Goal: Transaction & Acquisition: Purchase product/service

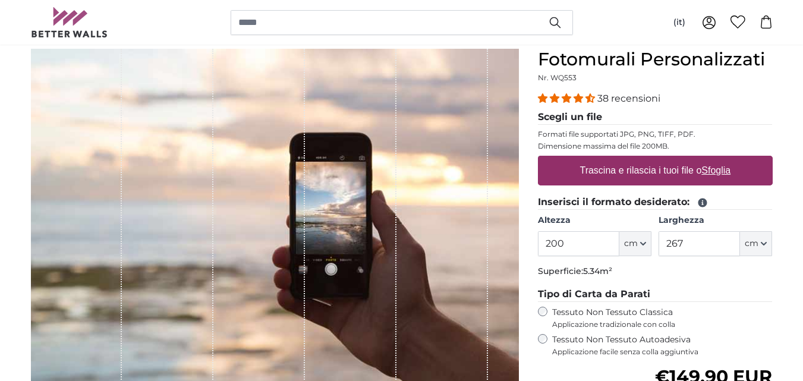
scroll to position [193, 0]
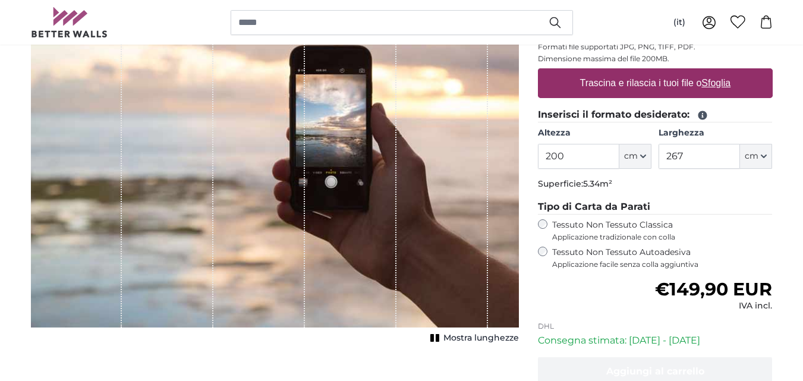
click at [586, 247] on label "Tessuto Non Tessuto Autoadesiva Applicazione facile senza colla aggiuntiva" at bounding box center [662, 258] width 221 height 23
click at [577, 225] on label "Tessuto Non Tessuto Classica Applicazione tradizionale con colla" at bounding box center [662, 230] width 221 height 23
click at [574, 250] on label "Tessuto Non Tessuto Autoadesiva Applicazione facile senza colla aggiuntiva" at bounding box center [662, 258] width 221 height 23
click at [575, 231] on label "Tessuto Non Tessuto Classica Applicazione tradizionale con colla" at bounding box center [662, 230] width 221 height 23
click at [572, 247] on label "Tessuto Non Tessuto Autoadesiva Applicazione facile senza colla aggiuntiva" at bounding box center [662, 258] width 221 height 23
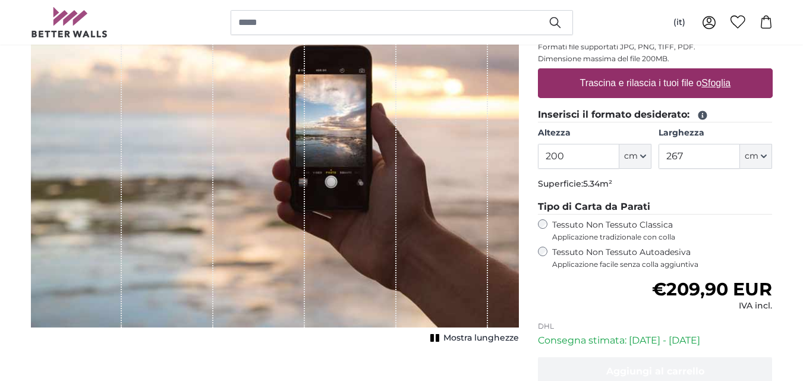
click at [571, 232] on span "Applicazione tradizionale con colla" at bounding box center [662, 237] width 221 height 10
click at [570, 248] on label "Tessuto Non Tessuto Autoadesiva Applicazione facile senza colla aggiuntiva" at bounding box center [662, 258] width 221 height 23
click at [570, 221] on label "Tessuto Non Tessuto Classica Applicazione tradizionale con colla" at bounding box center [662, 230] width 221 height 23
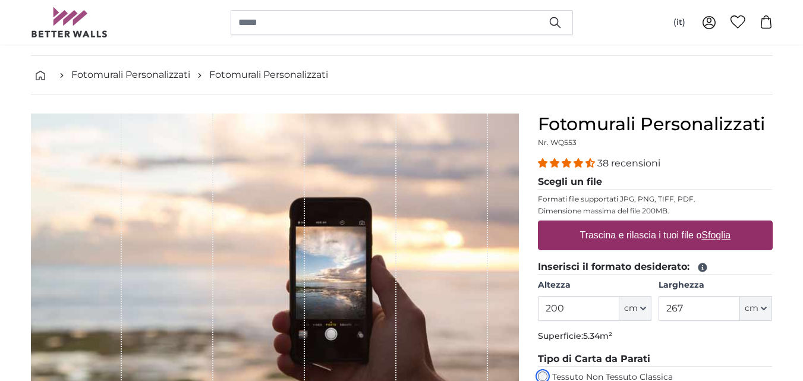
scroll to position [47, 0]
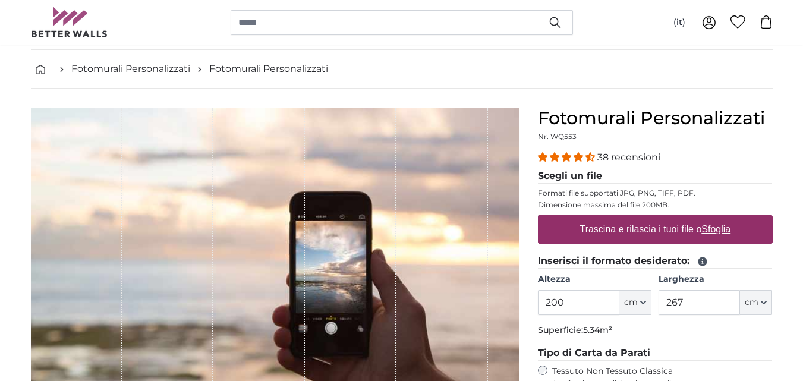
click at [53, 19] on img at bounding box center [69, 22] width 77 height 30
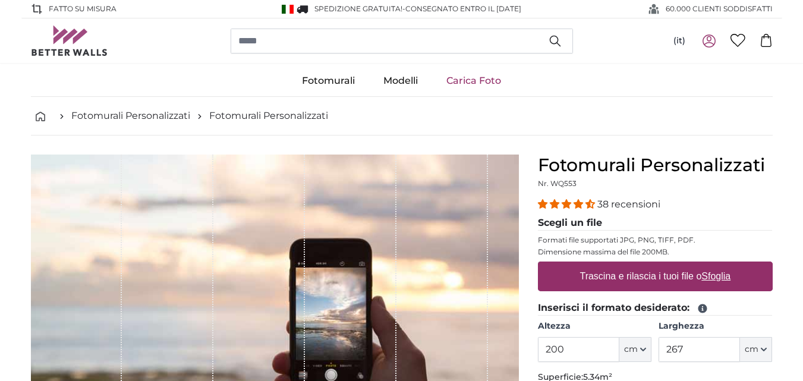
click at [590, 282] on label "Trascina e rilascia i tuoi file o Sfoglia" at bounding box center [655, 277] width 160 height 24
click at [590, 265] on input "Trascina e rilascia i tuoi file o Sfoglia" at bounding box center [655, 264] width 235 height 4
type input "**********"
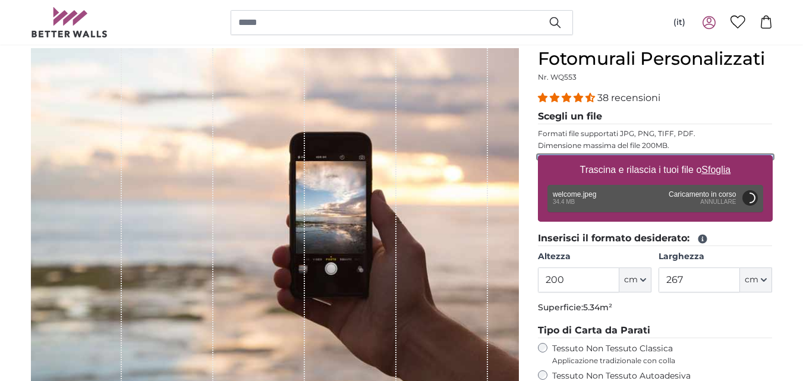
scroll to position [112, 0]
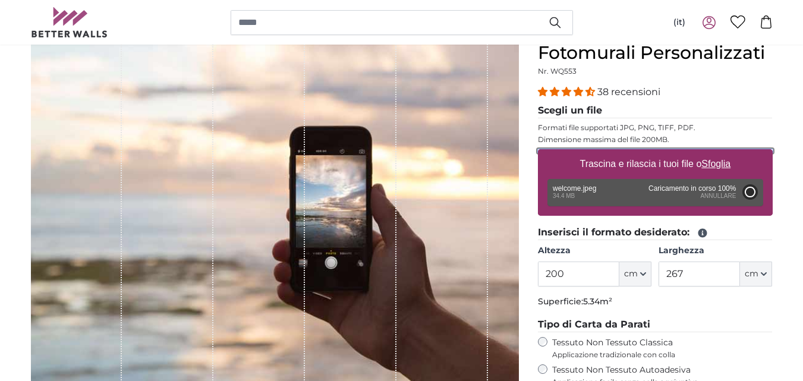
type input "300"
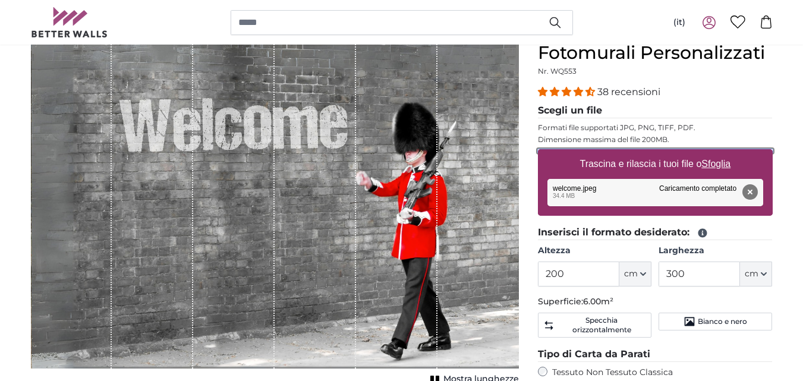
scroll to position [178, 0]
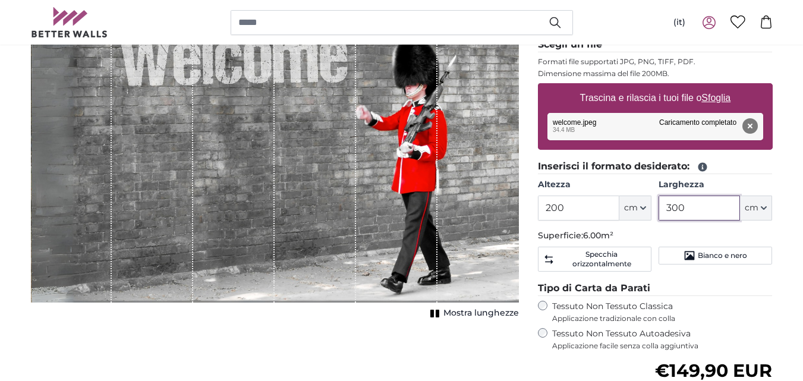
click at [684, 202] on input "300" at bounding box center [699, 208] width 81 height 25
click at [595, 203] on input "200" at bounding box center [578, 208] width 81 height 25
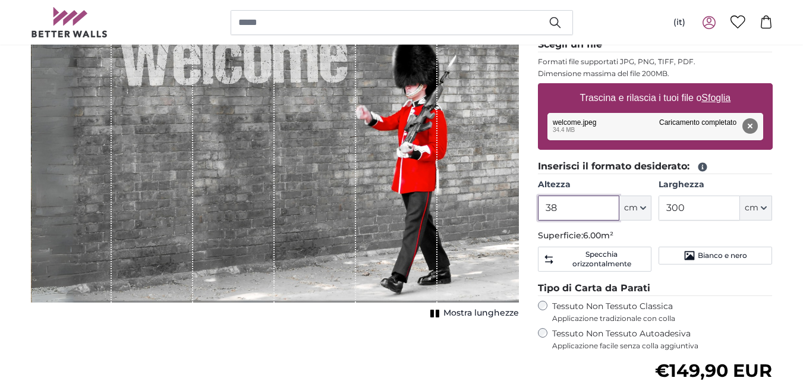
type input "381"
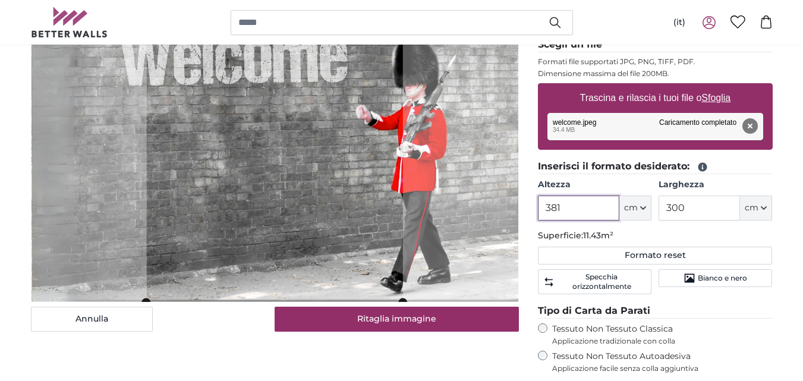
click at [595, 203] on input "381" at bounding box center [578, 208] width 81 height 25
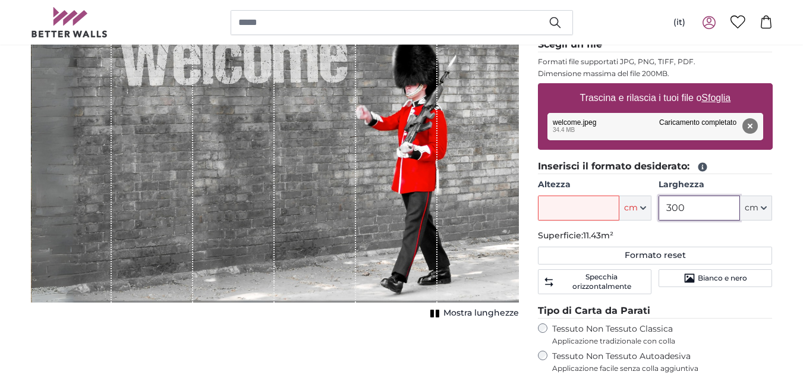
click at [672, 202] on input "300" at bounding box center [699, 208] width 81 height 25
type input "381"
click at [599, 204] on input "Altezza" at bounding box center [578, 208] width 81 height 25
type input "277"
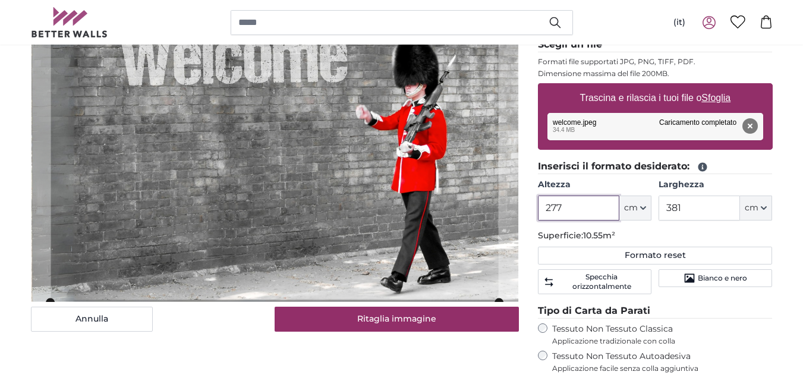
type input "277"
click at [682, 229] on fieldset "Inserisci il formato desiderato: Altezza 277 ft cm Centimeter (cm) Inches (inch…" at bounding box center [655, 229] width 235 height 140
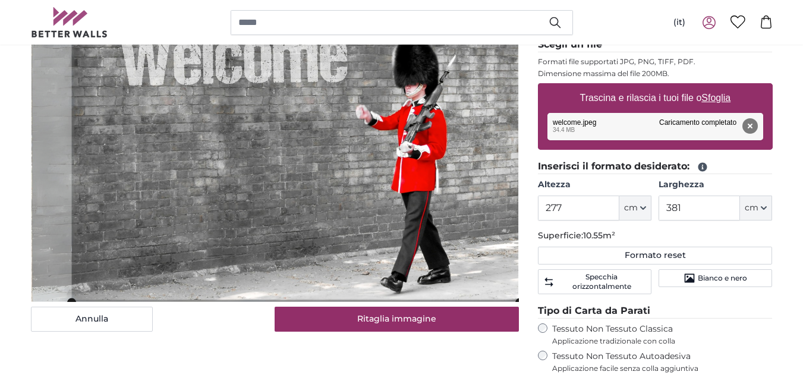
click at [388, 186] on cropper-handle at bounding box center [295, 139] width 448 height 326
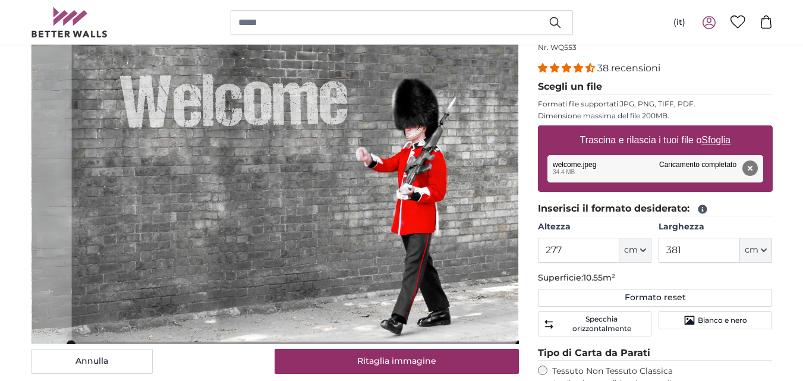
scroll to position [142, 0]
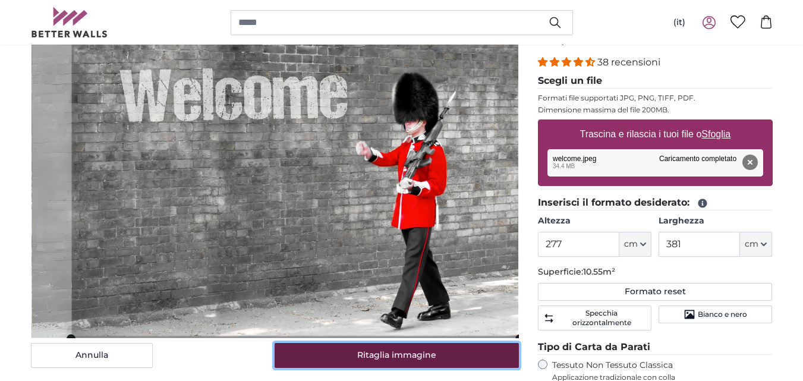
click at [425, 353] on button "Ritaglia immagine" at bounding box center [397, 355] width 244 height 25
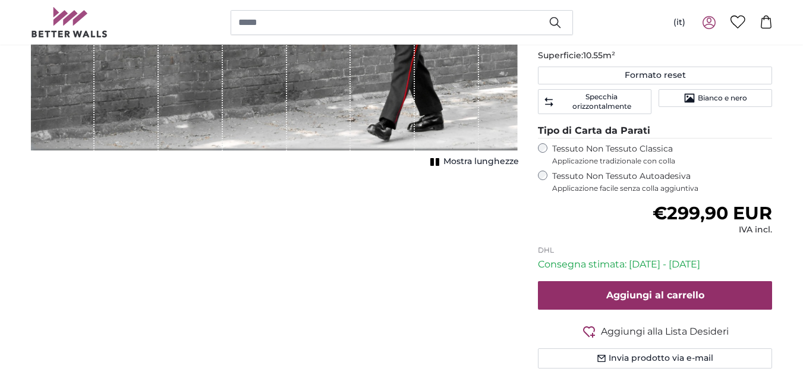
scroll to position [413, 0]
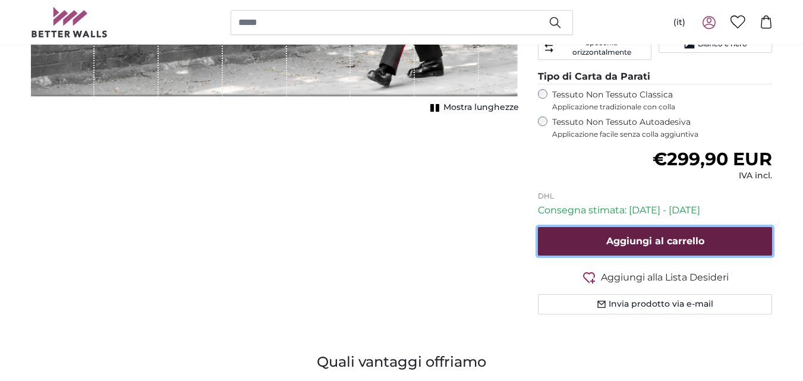
click at [632, 241] on span "Aggiungi al carrello" at bounding box center [655, 240] width 98 height 11
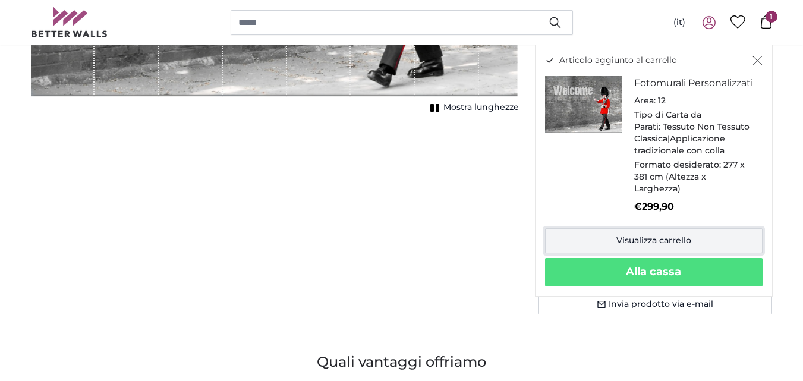
click at [618, 253] on link "Visualizza carrello" at bounding box center [654, 240] width 218 height 25
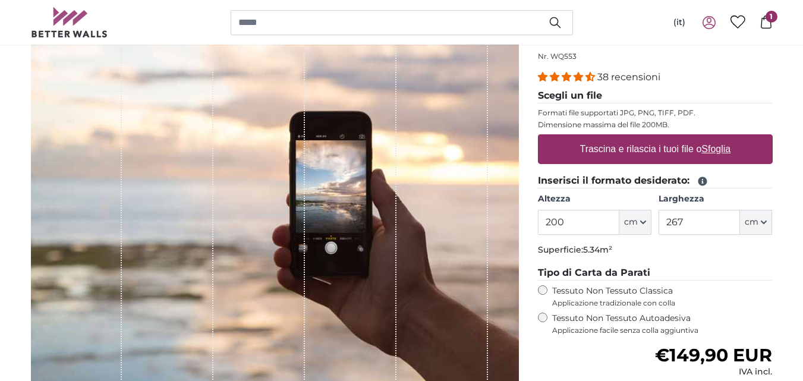
scroll to position [121, 0]
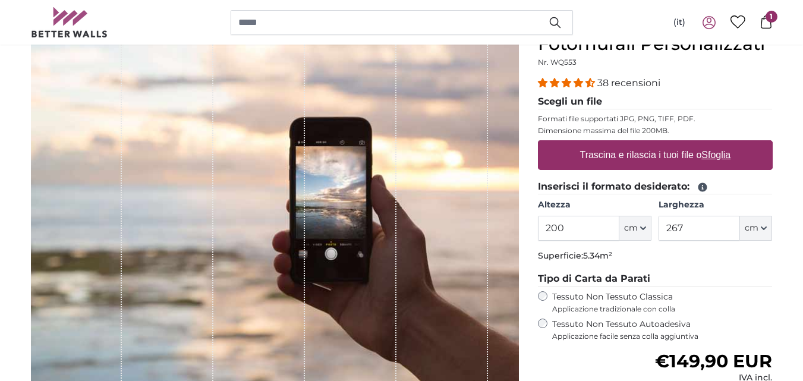
click at [656, 158] on label "Trascina e rilascia i tuoi file o Sfoglia" at bounding box center [655, 155] width 160 height 24
click at [656, 144] on input "Trascina e rilascia i tuoi file o Sfoglia" at bounding box center [655, 142] width 235 height 4
type input "**********"
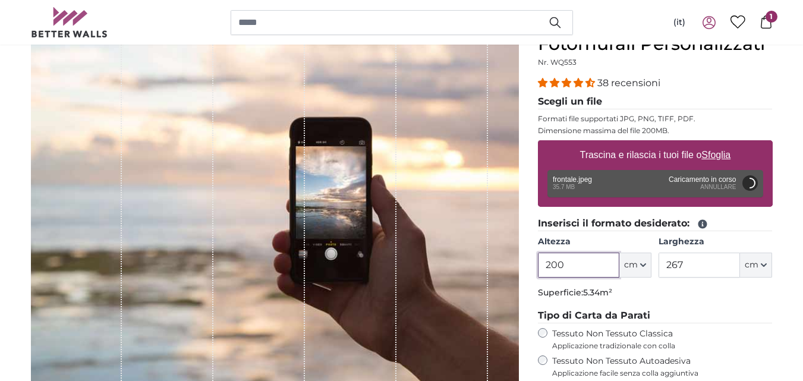
click at [550, 262] on input "200" at bounding box center [578, 265] width 81 height 25
type input "300"
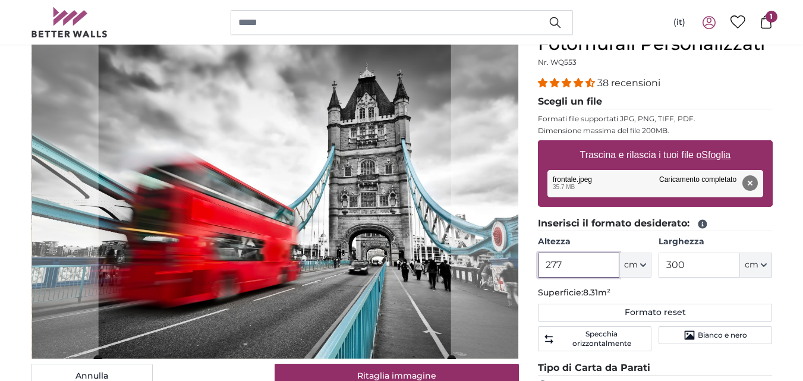
type input "277"
type input "313"
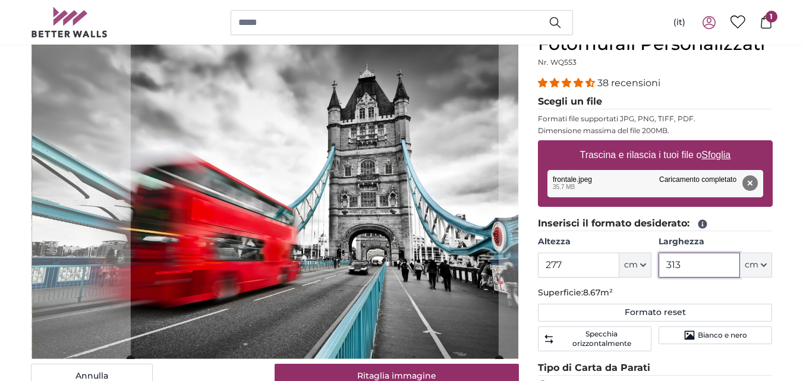
click at [385, 218] on cropper-handle at bounding box center [314, 197] width 368 height 326
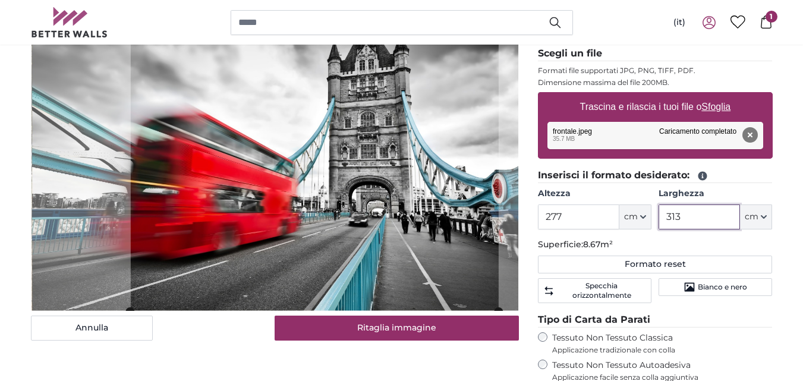
scroll to position [175, 0]
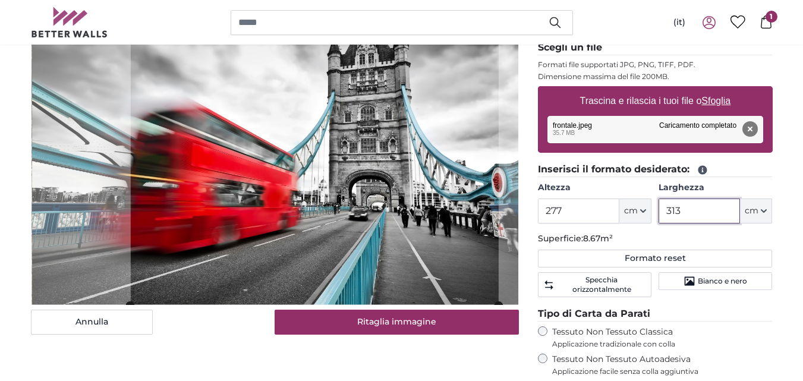
click at [677, 218] on input "313" at bounding box center [699, 211] width 81 height 25
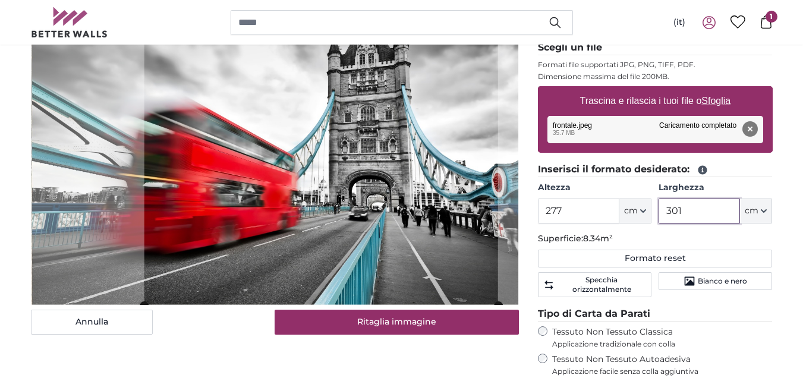
click at [442, 185] on cropper-handle at bounding box center [321, 143] width 354 height 326
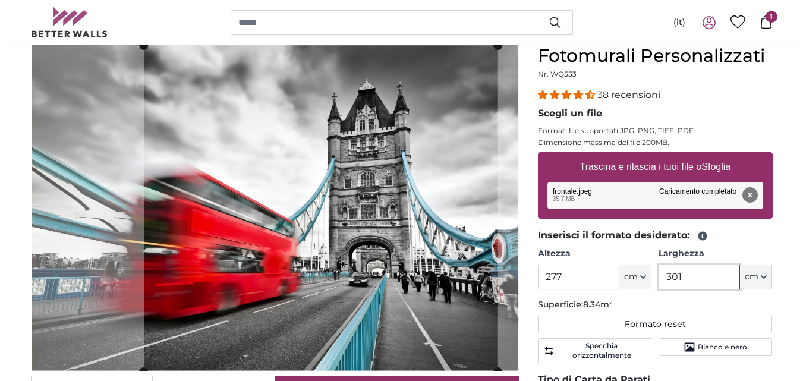
scroll to position [121, 0]
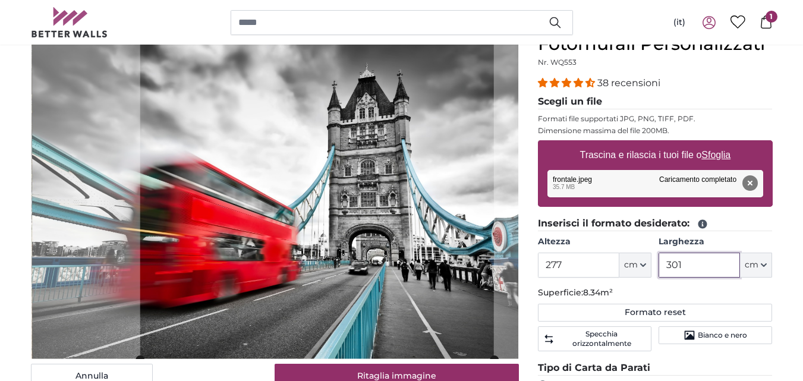
click at [439, 197] on cropper-handle at bounding box center [317, 197] width 354 height 326
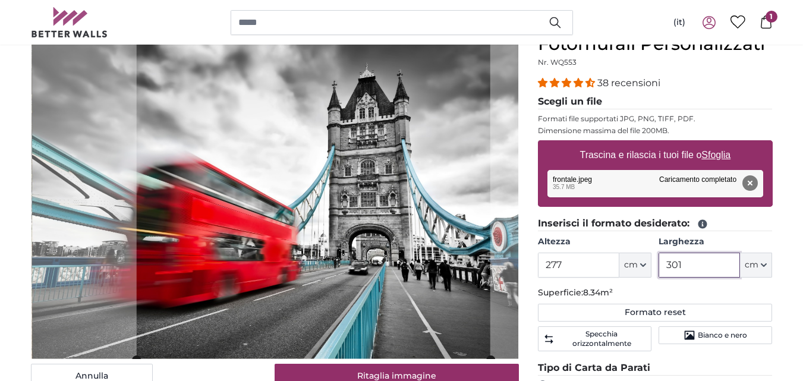
click at [470, 215] on cropper-handle at bounding box center [313, 197] width 354 height 326
click at [454, 218] on cropper-handle at bounding box center [312, 197] width 354 height 326
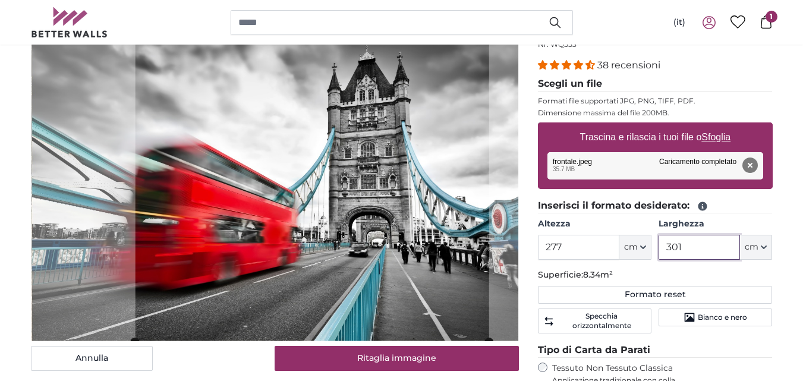
scroll to position [152, 0]
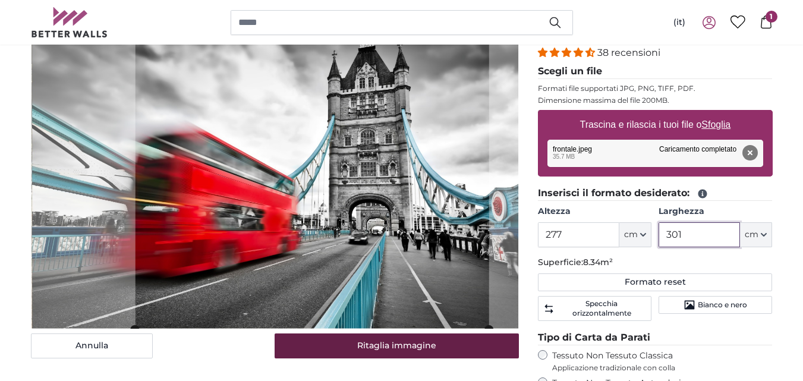
type input "301"
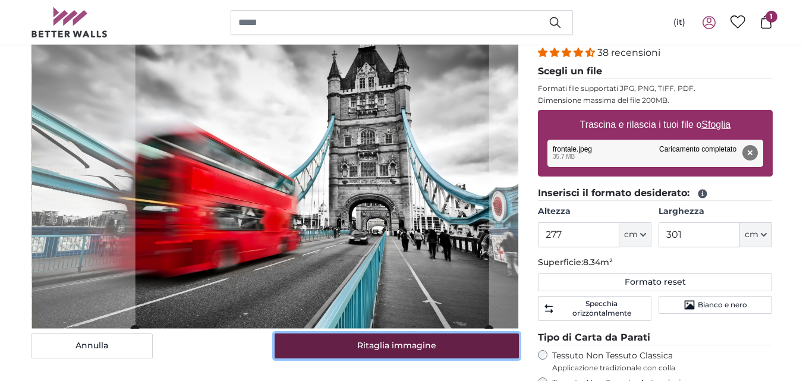
click at [414, 348] on button "Ritaglia immagine" at bounding box center [397, 345] width 244 height 25
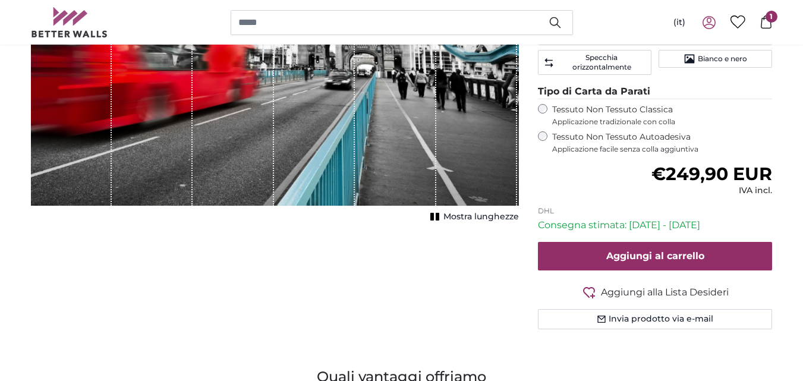
scroll to position [416, 0]
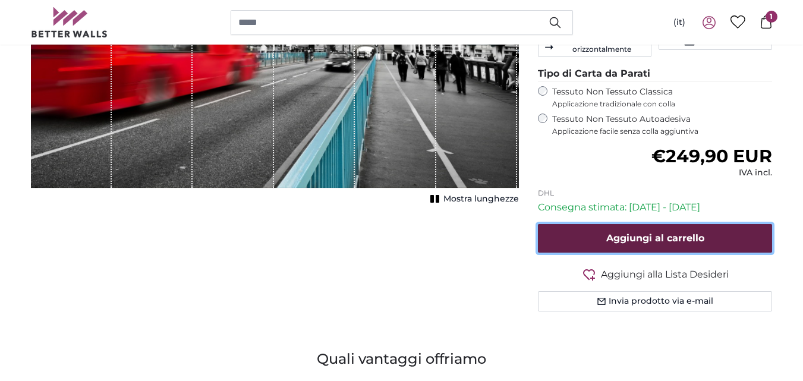
click at [632, 236] on span "Aggiungi al carrello" at bounding box center [655, 237] width 98 height 11
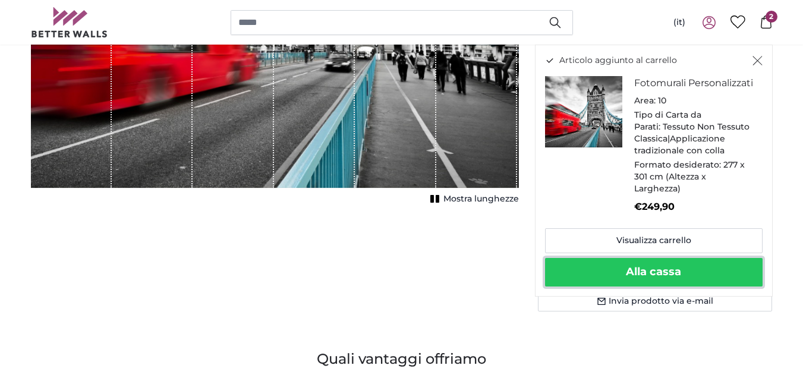
click at [616, 287] on button "Alla cassa" at bounding box center [654, 272] width 218 height 29
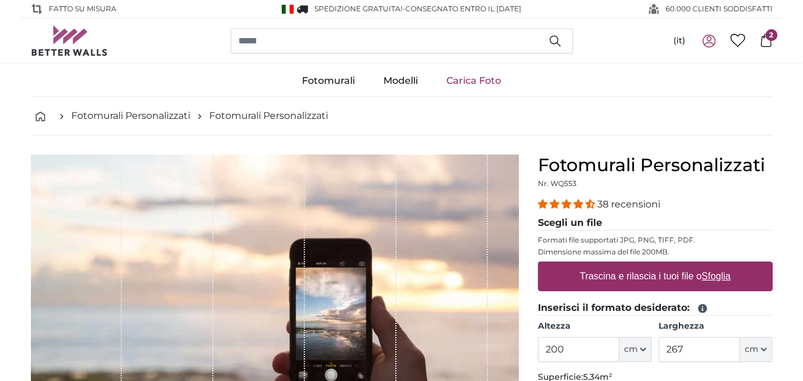
click at [588, 270] on label "Trascina e rilascia i tuoi file o Sfoglia" at bounding box center [655, 277] width 160 height 24
click at [588, 265] on input "Trascina e rilascia i tuoi file o Sfoglia" at bounding box center [655, 264] width 235 height 4
type input "**********"
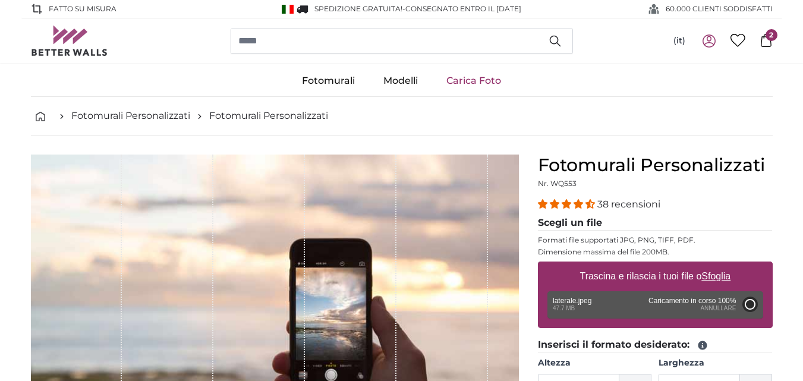
type input "262"
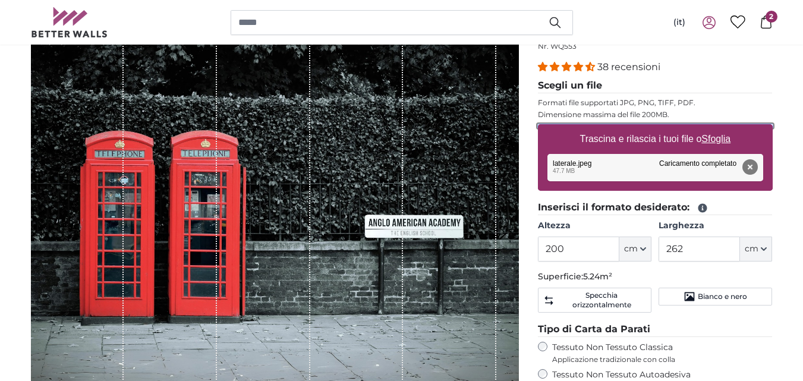
scroll to position [143, 0]
